Goal: Find contact information: Find contact information

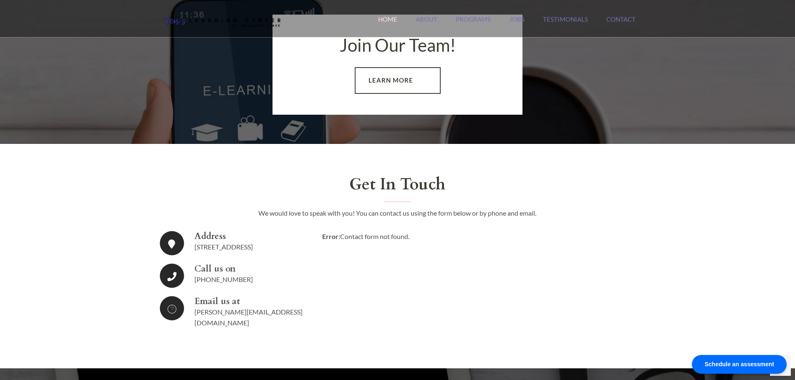
scroll to position [1418, 0]
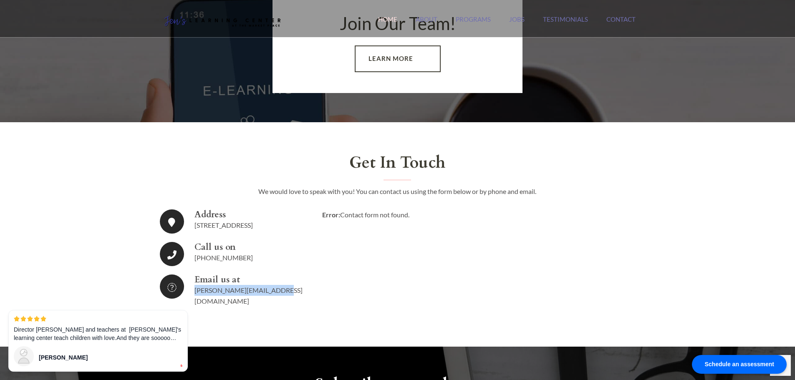
drag, startPoint x: 281, startPoint y: 287, endPoint x: 193, endPoint y: 292, distance: 88.6
click at [193, 292] on li "Email us at [PERSON_NAME][EMAIL_ADDRESS][DOMAIN_NAME]" at bounding box center [235, 291] width 150 height 32
copy link "[PERSON_NAME][EMAIL_ADDRESS][DOMAIN_NAME]"
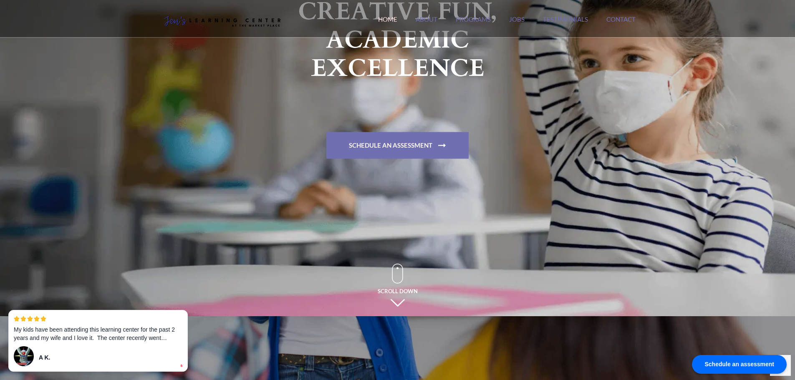
scroll to position [0, 0]
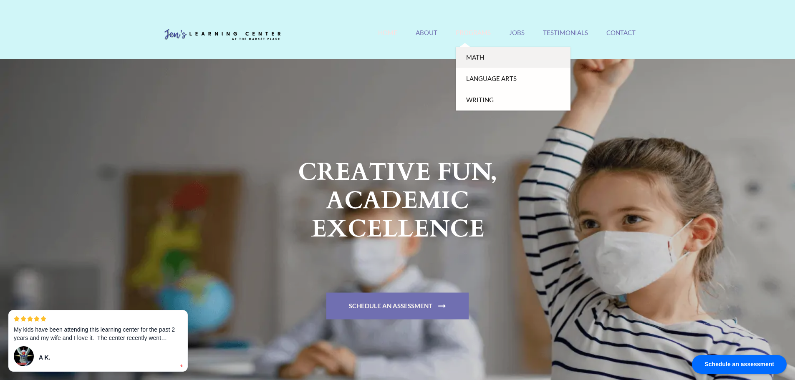
click at [474, 61] on link "Math" at bounding box center [513, 57] width 115 height 21
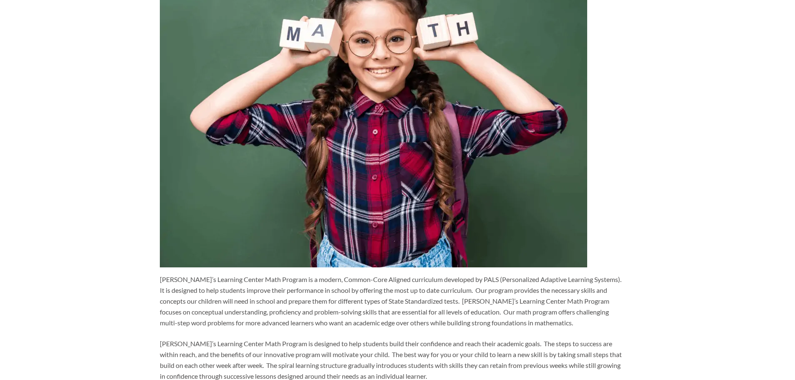
scroll to position [334, 0]
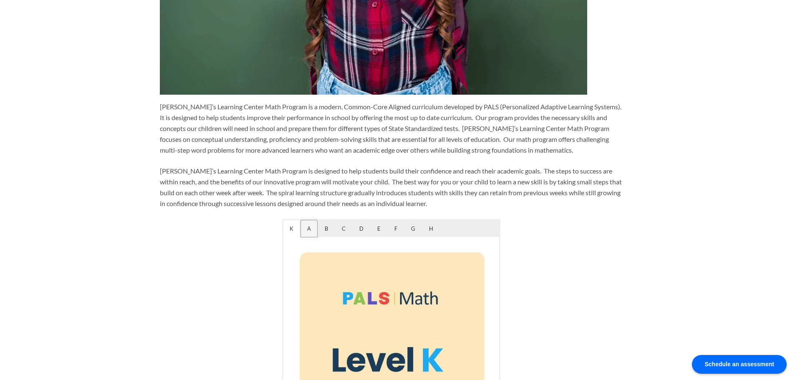
click at [310, 226] on span "A" at bounding box center [309, 228] width 16 height 17
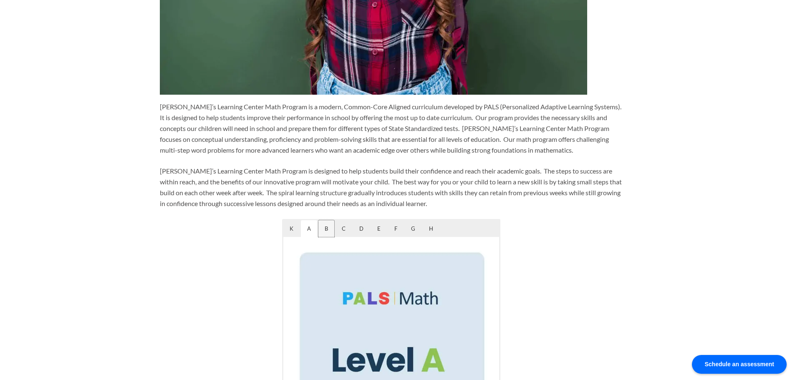
click at [323, 227] on span "B" at bounding box center [326, 228] width 16 height 17
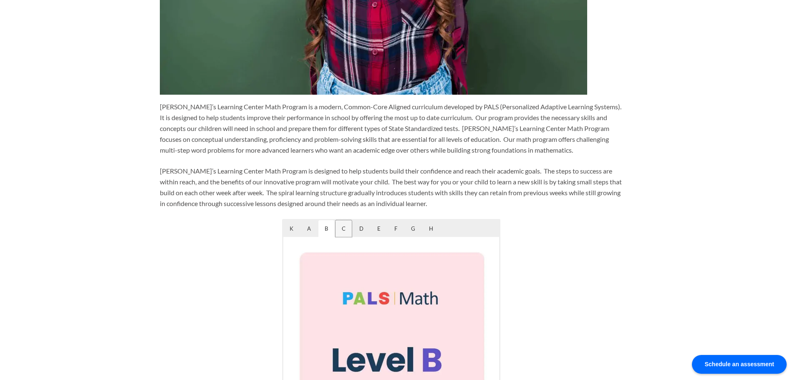
click at [346, 227] on span "C" at bounding box center [343, 228] width 16 height 17
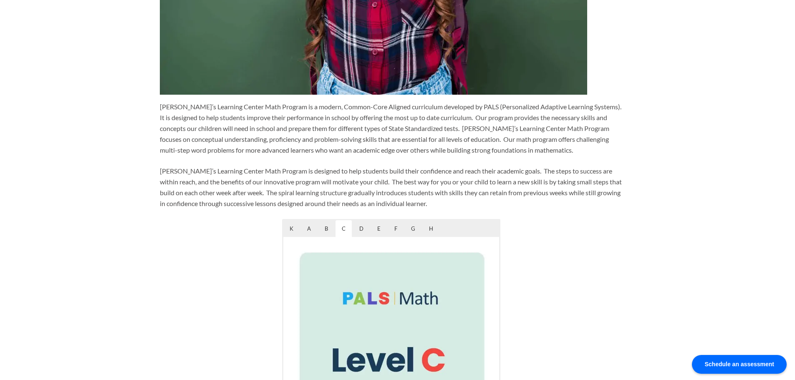
click at [387, 228] on div "K A B C D E F G H" at bounding box center [391, 228] width 216 height 17
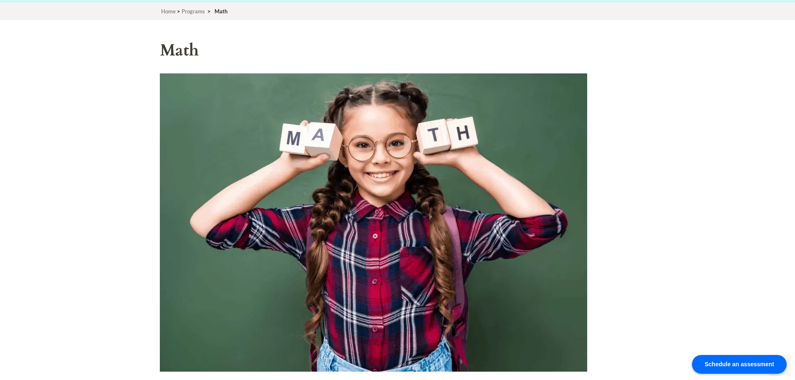
scroll to position [0, 0]
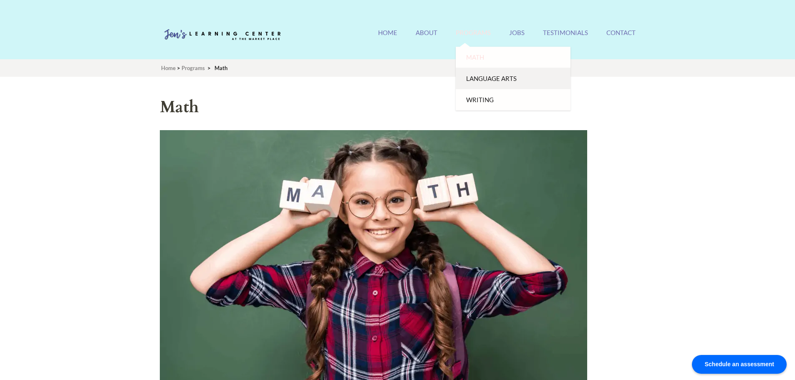
click at [488, 78] on link "Language Arts" at bounding box center [513, 78] width 115 height 21
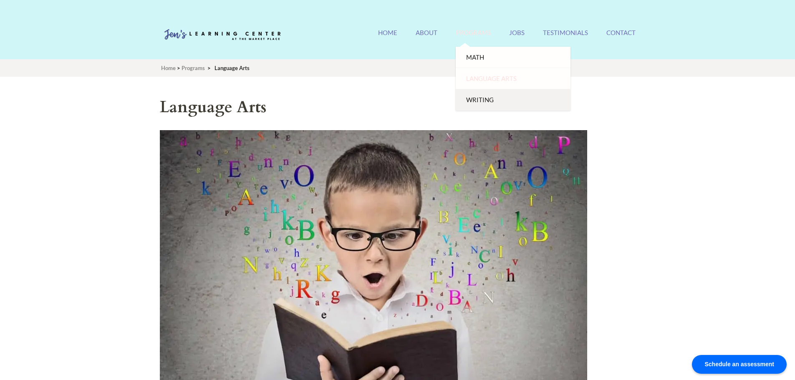
click at [474, 99] on link "Writing" at bounding box center [513, 99] width 115 height 21
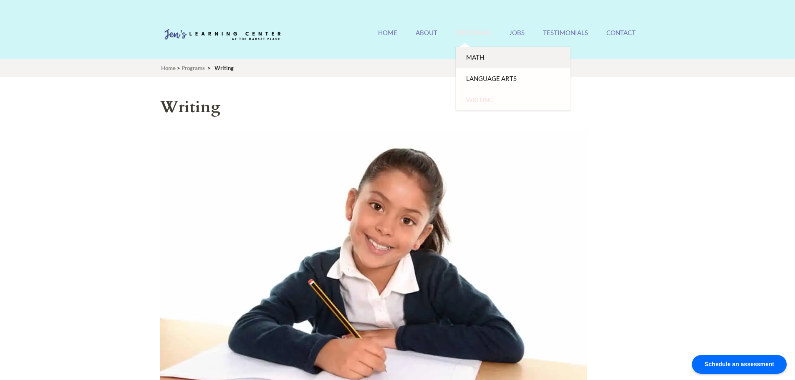
click at [469, 52] on link "Math" at bounding box center [513, 57] width 115 height 21
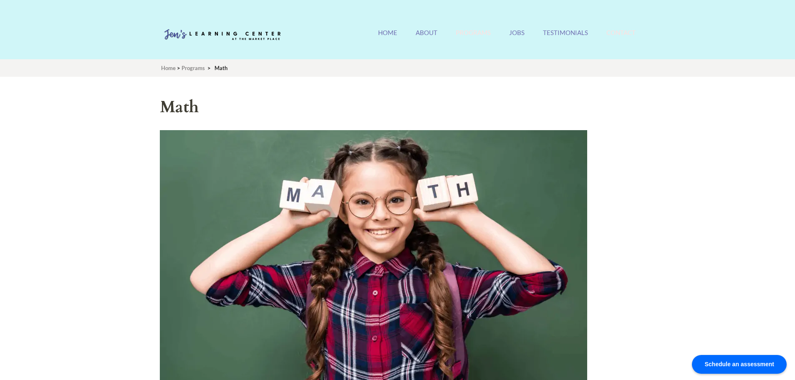
click at [629, 32] on link "Contact" at bounding box center [620, 38] width 29 height 18
